Goal: Transaction & Acquisition: Subscribe to service/newsletter

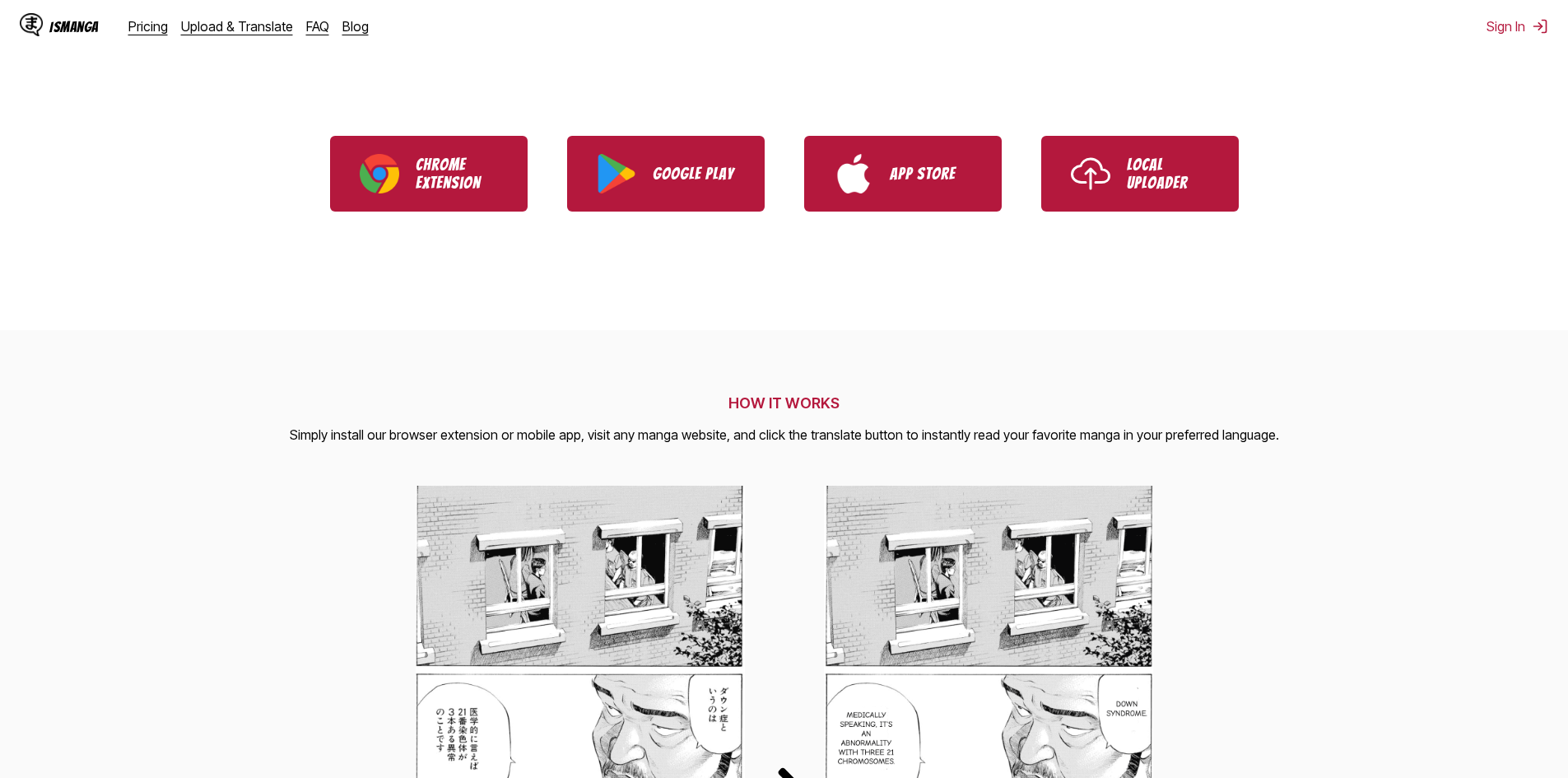
scroll to position [82, 0]
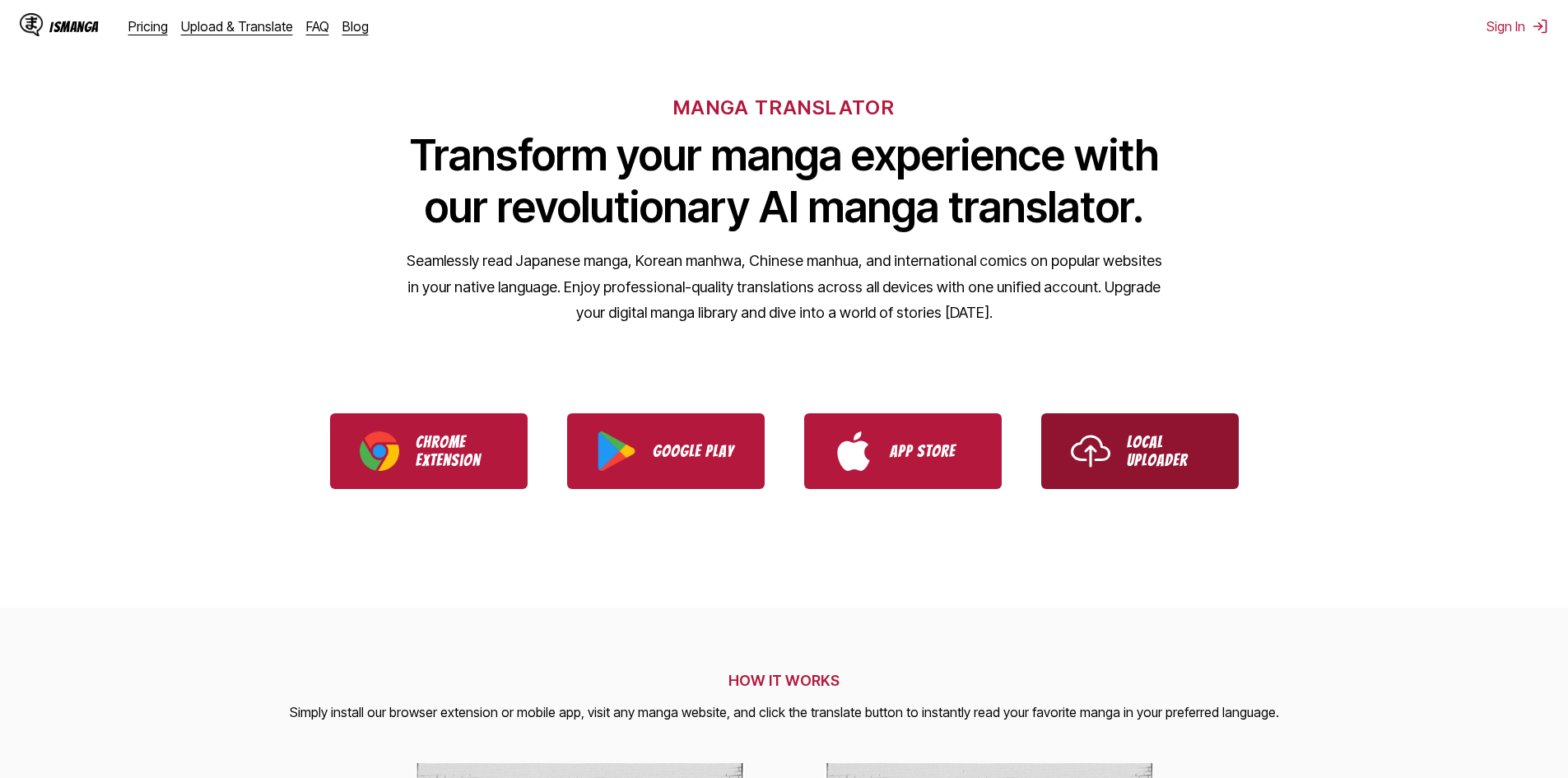
click at [1162, 440] on p "Local Uploader" at bounding box center [1168, 451] width 82 height 37
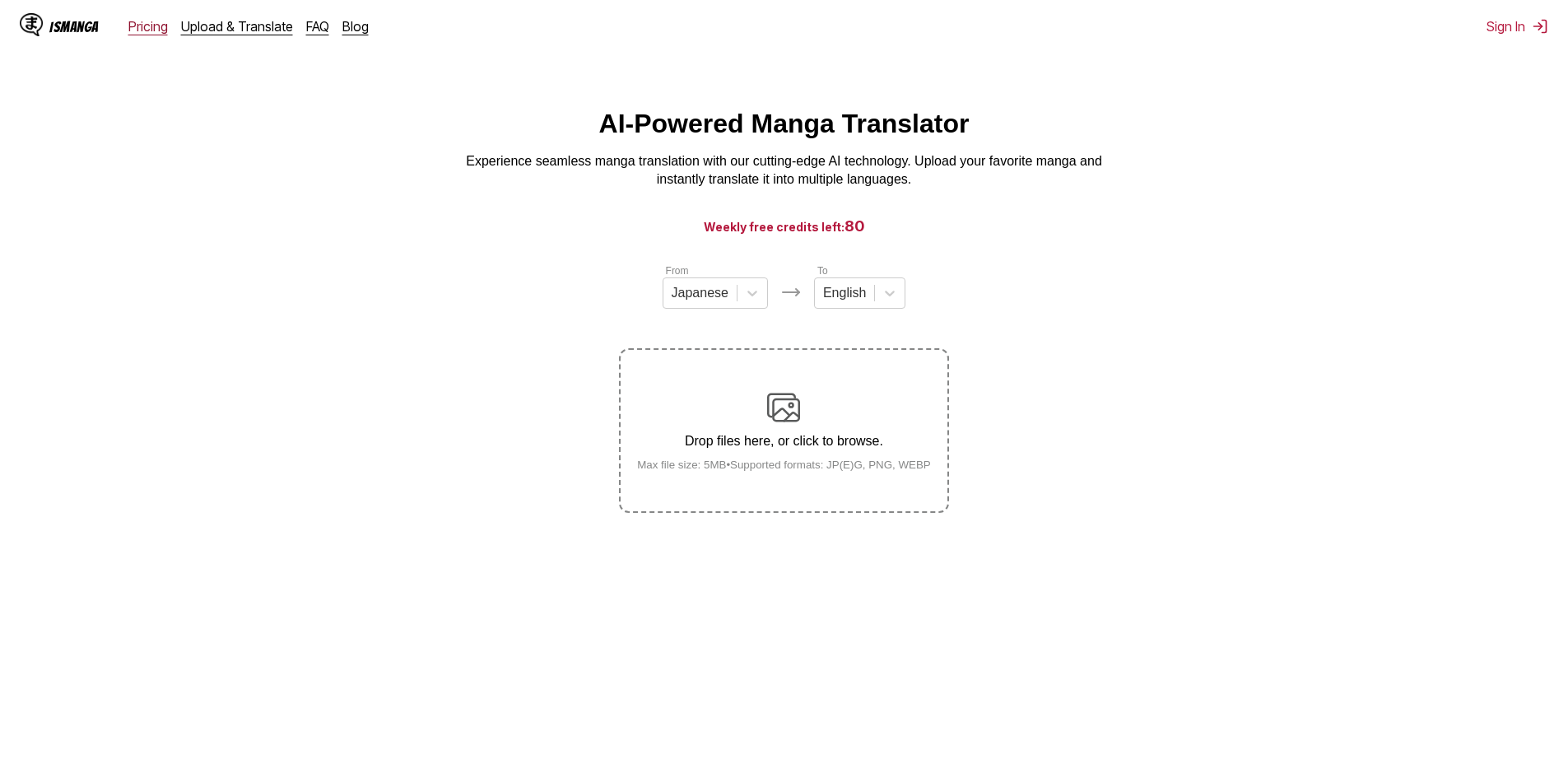
click at [153, 32] on link "Pricing" at bounding box center [148, 25] width 40 height 16
click at [790, 398] on img at bounding box center [783, 407] width 33 height 33
click at [0, 0] on input "Drop files here, or click to browse. Max file size: 5MB • Supported formats: JP…" at bounding box center [0, 0] width 0 height 0
